Goal: Check status: Check status

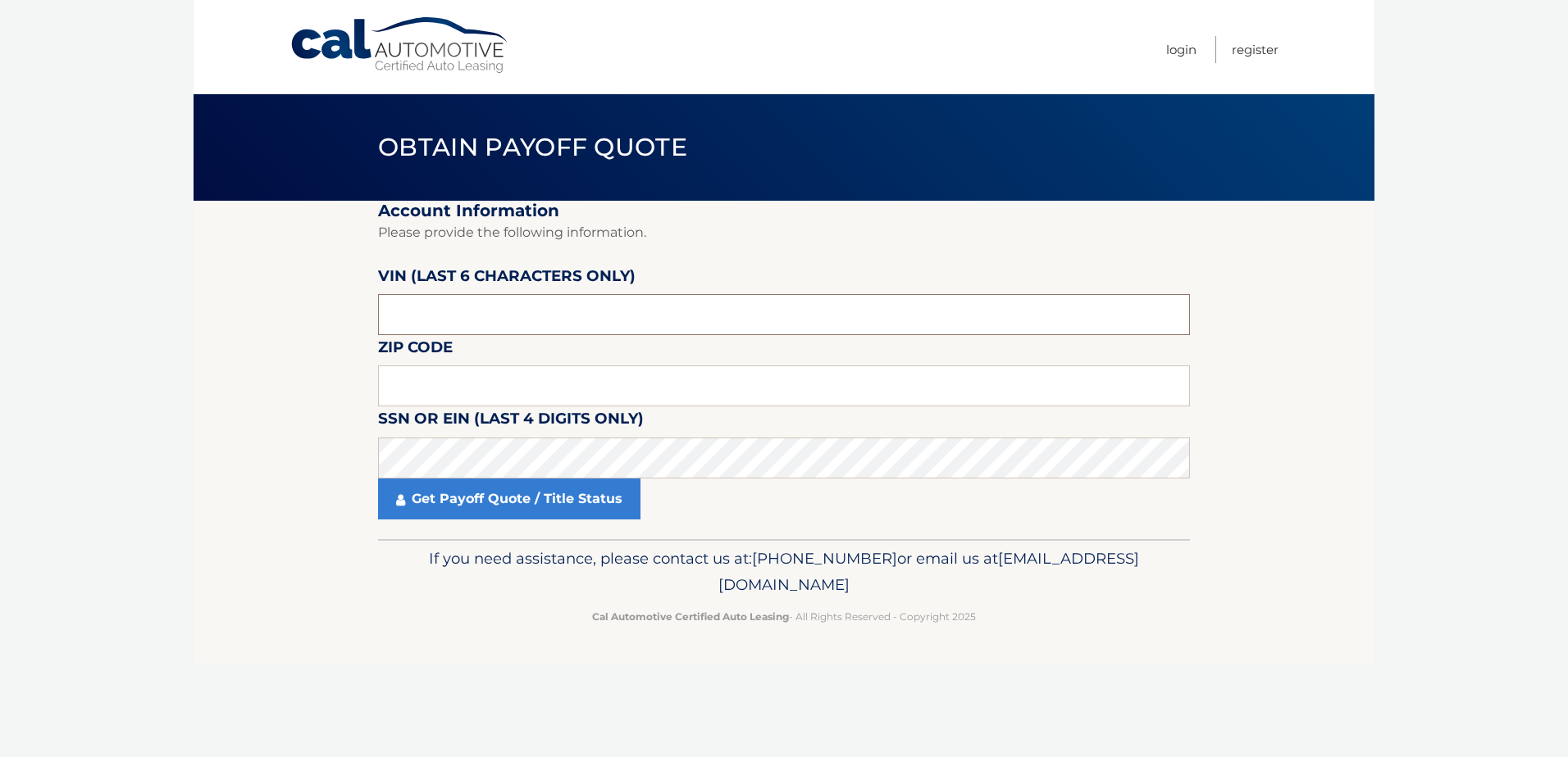
click at [467, 319] on input "text" at bounding box center [784, 315] width 812 height 41
click at [466, 319] on input "text" at bounding box center [784, 315] width 812 height 41
click at [392, 369] on input "text" at bounding box center [784, 386] width 812 height 41
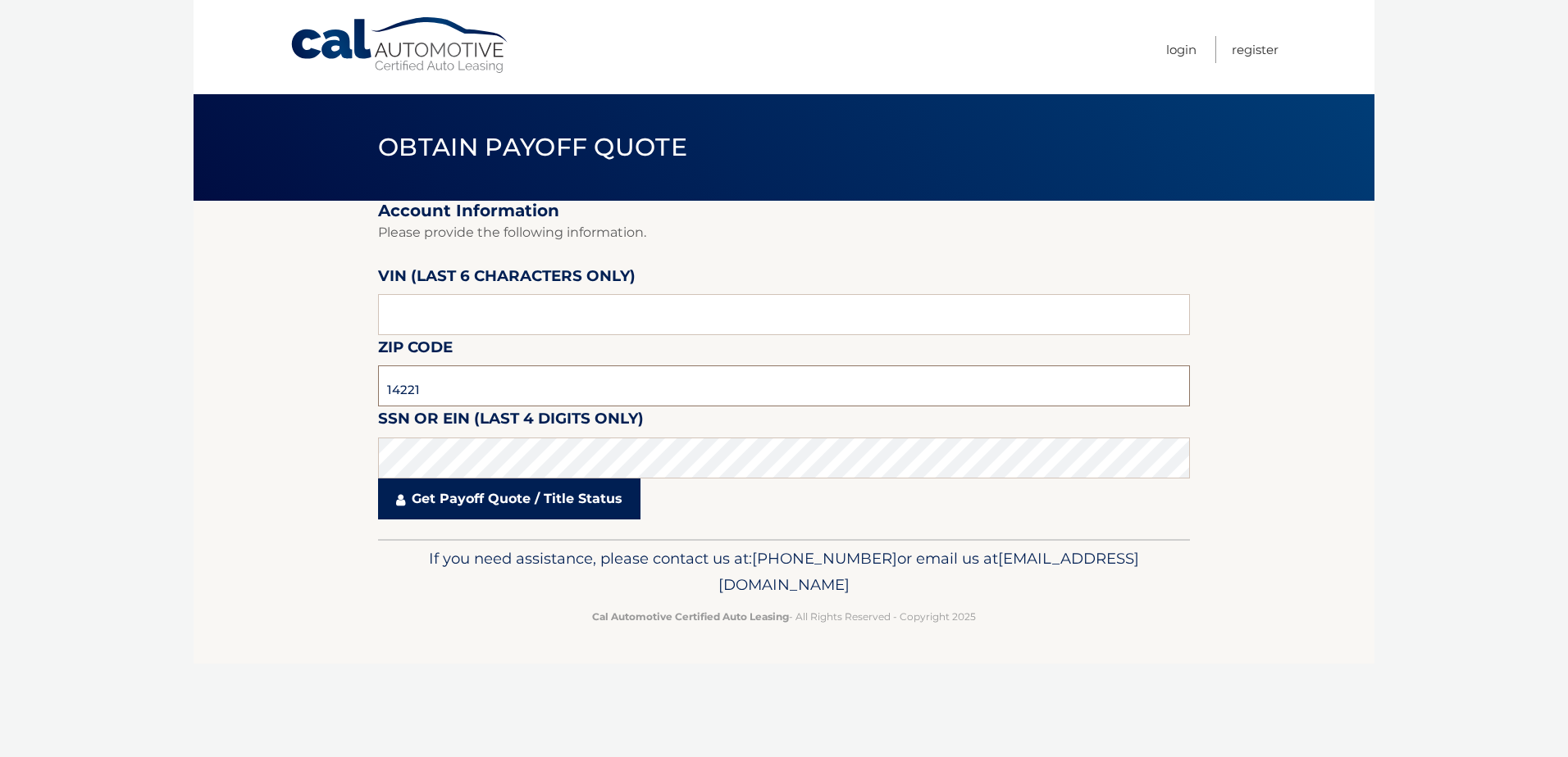
type input "14221"
click at [454, 499] on link "Get Payoff Quote / Title Status" at bounding box center [508, 500] width 262 height 41
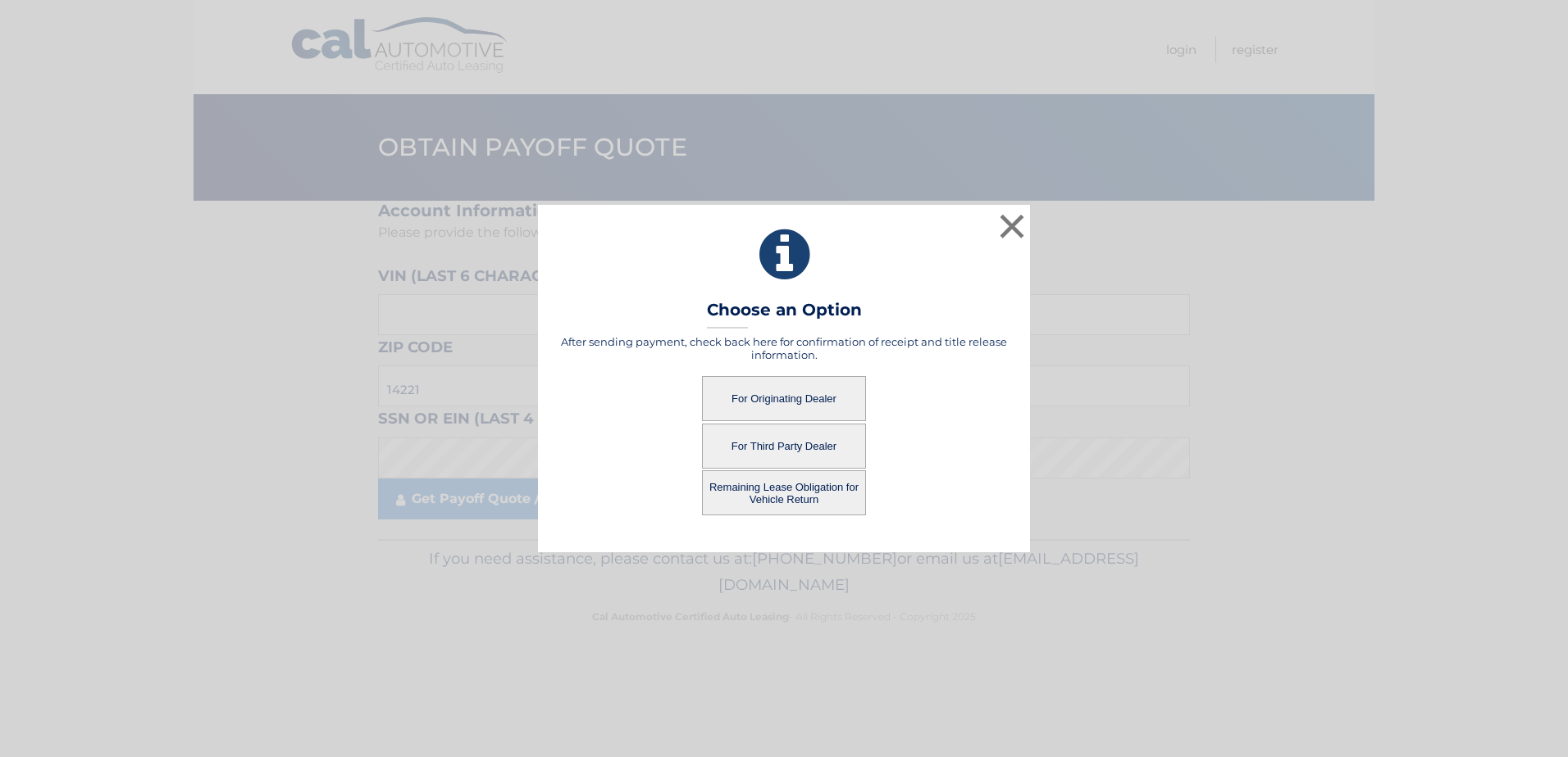
click at [802, 390] on button "For Originating Dealer" at bounding box center [784, 399] width 164 height 45
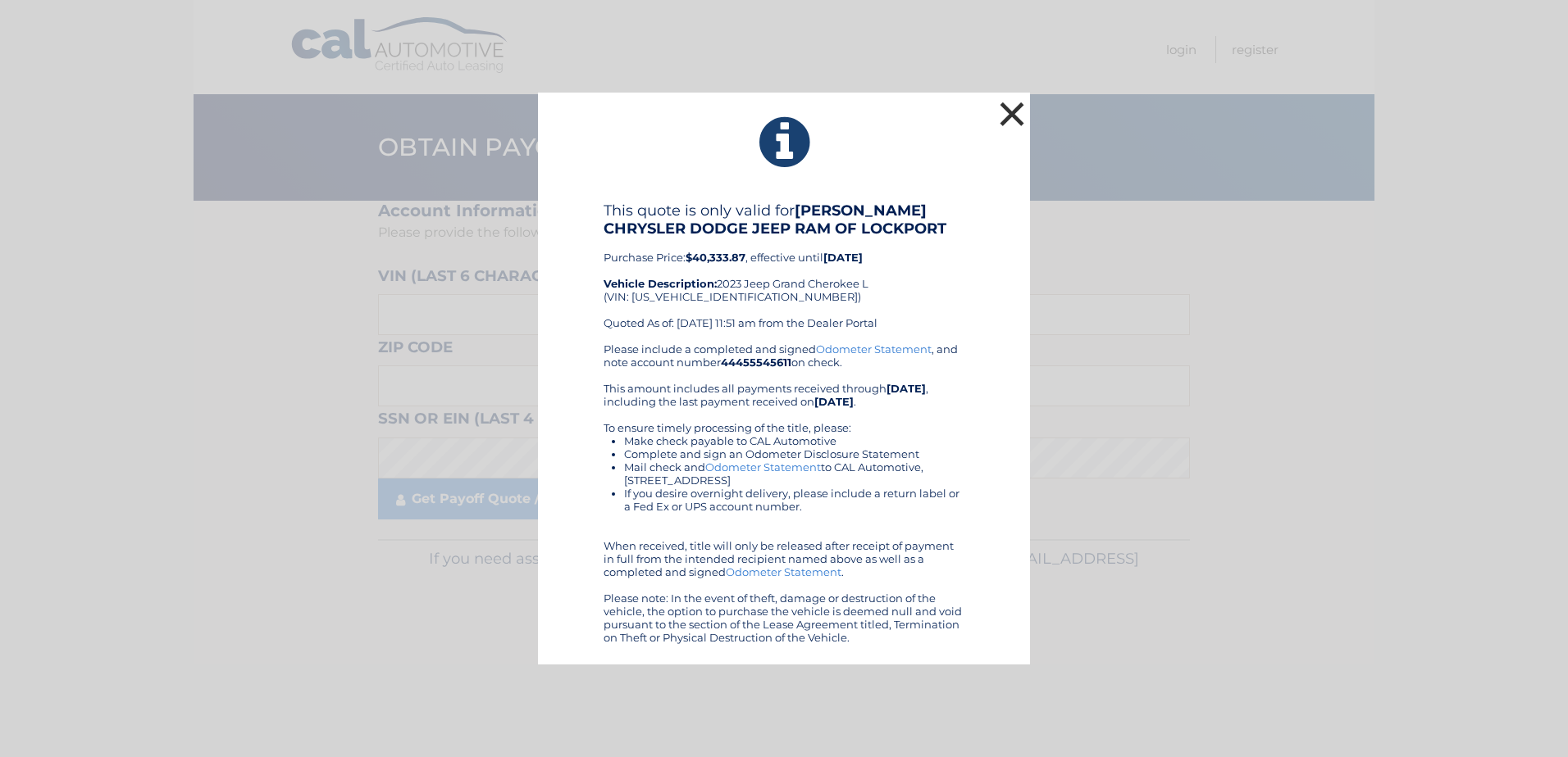
click at [1017, 111] on button "×" at bounding box center [1011, 114] width 33 height 33
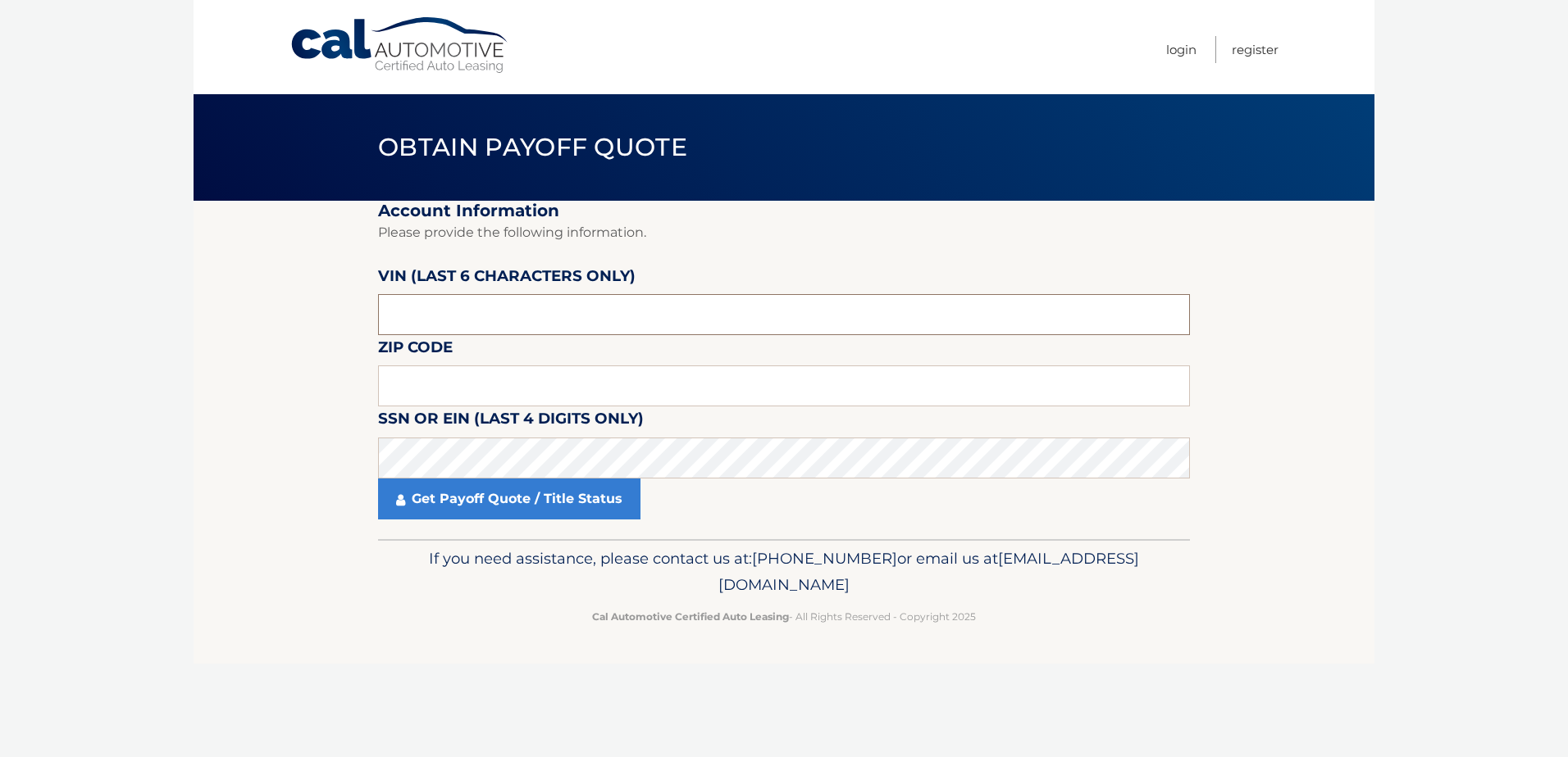
click at [499, 323] on input "text" at bounding box center [784, 315] width 812 height 41
click at [398, 319] on input "text" at bounding box center [784, 315] width 812 height 41
click at [439, 386] on input "text" at bounding box center [784, 386] width 812 height 41
type input "14221"
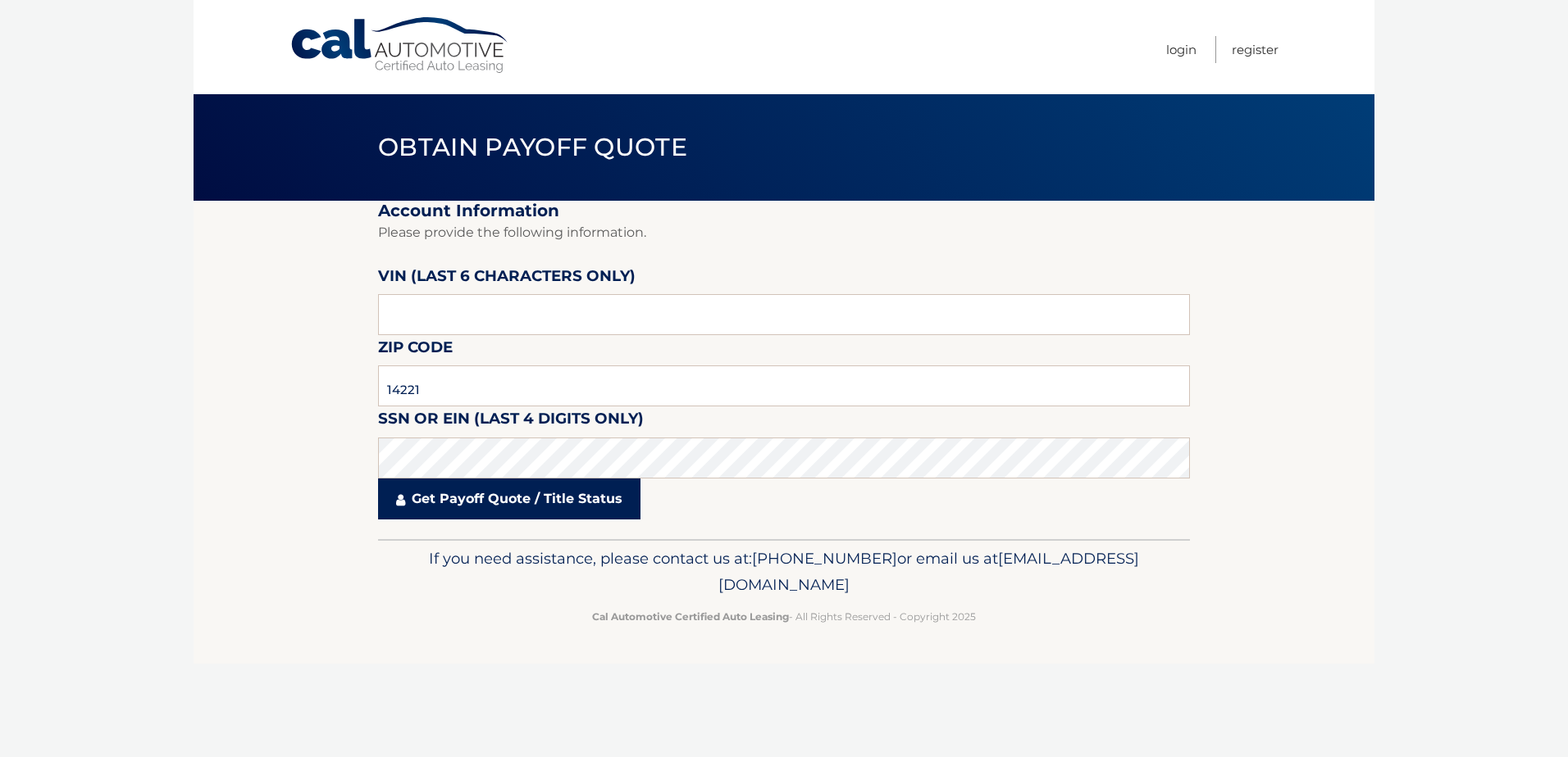
click at [505, 515] on link "Get Payoff Quote / Title Status" at bounding box center [508, 500] width 262 height 41
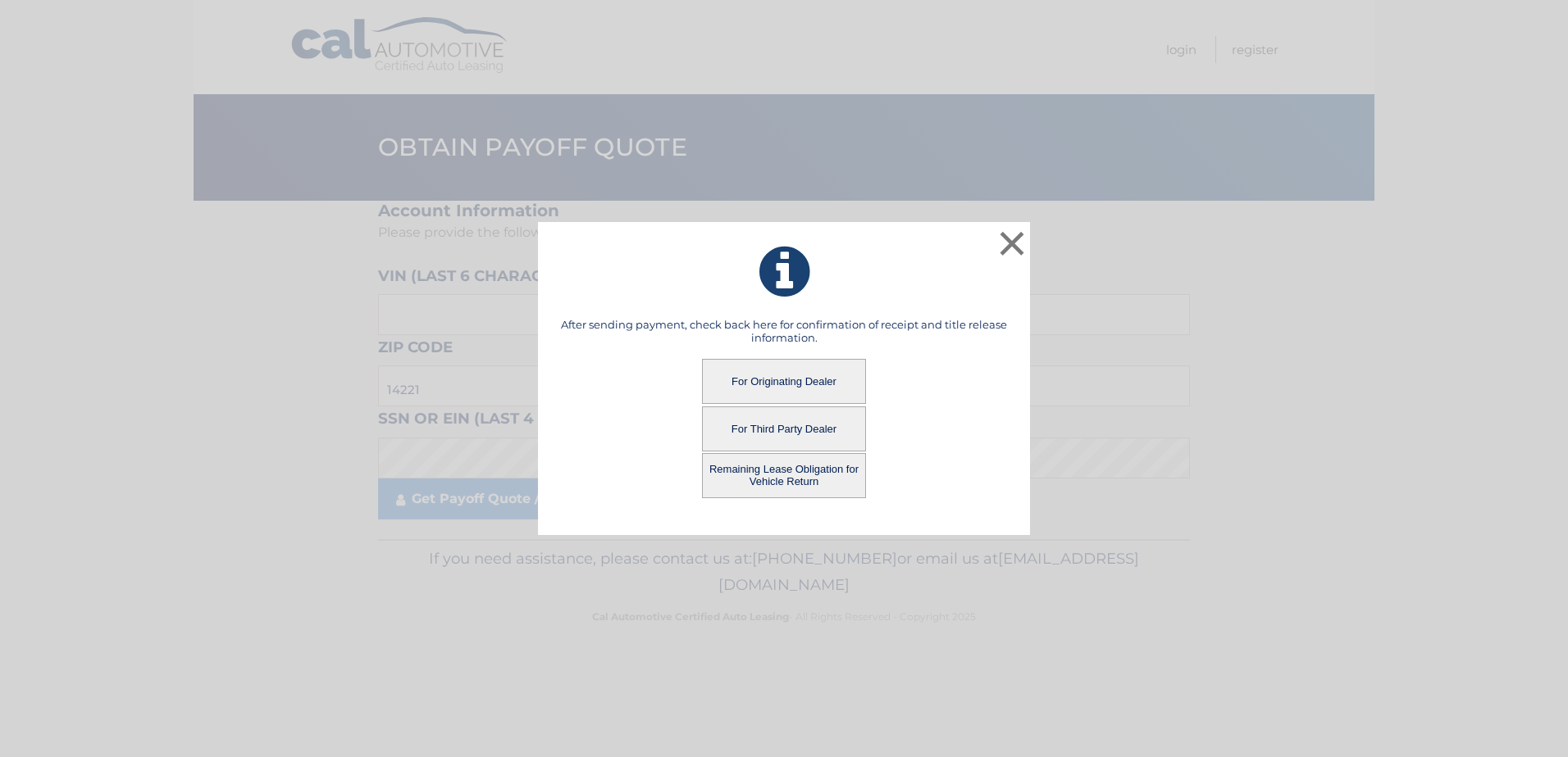
click at [779, 475] on button "Remaining Lease Obligation for Vehicle Return" at bounding box center [784, 476] width 164 height 45
click at [794, 472] on button "Remaining Lease Obligation for Vehicle Return" at bounding box center [784, 476] width 164 height 45
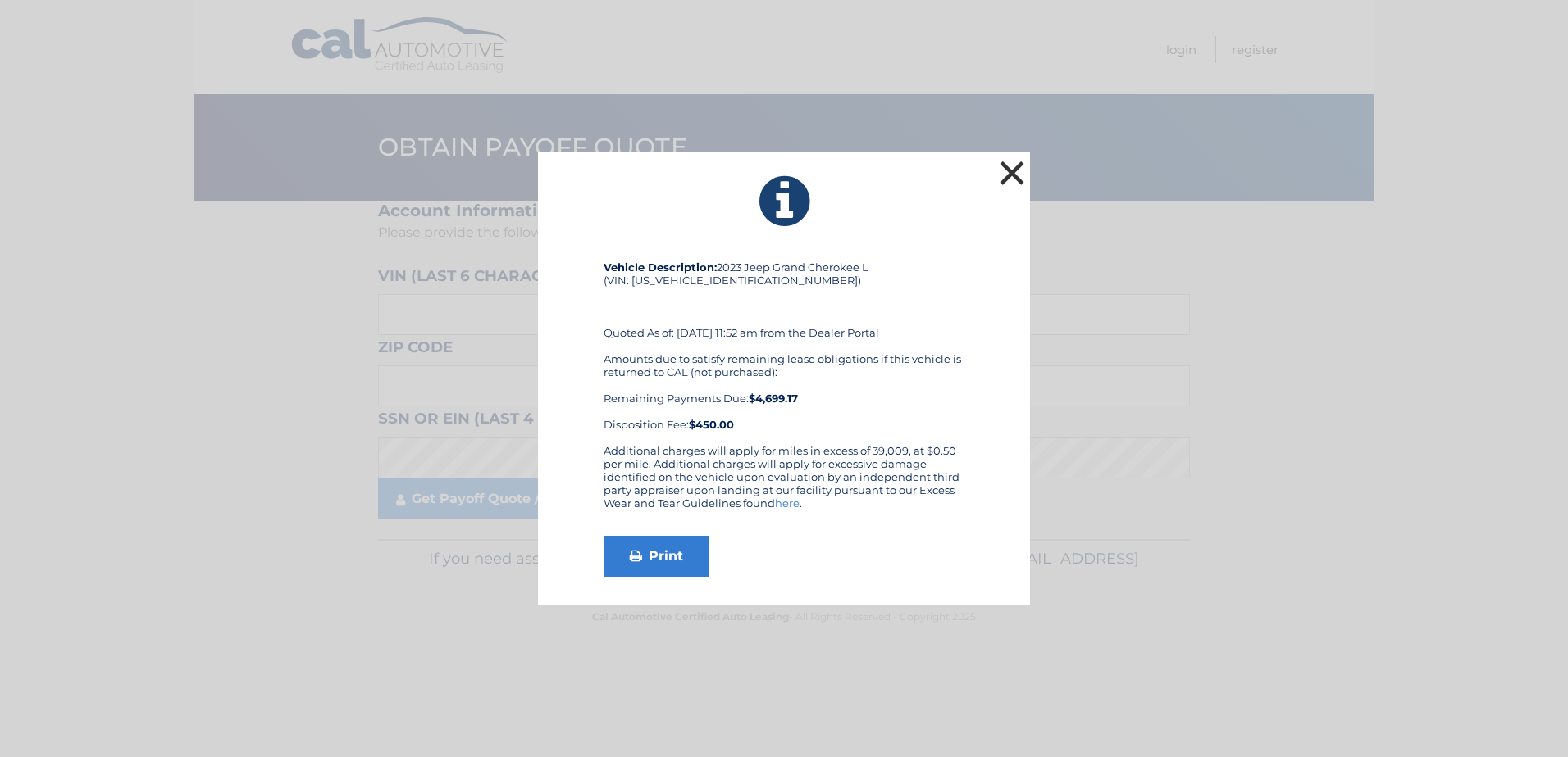
click at [1009, 175] on button "×" at bounding box center [1011, 173] width 33 height 33
